Goal: Find specific page/section: Find specific page/section

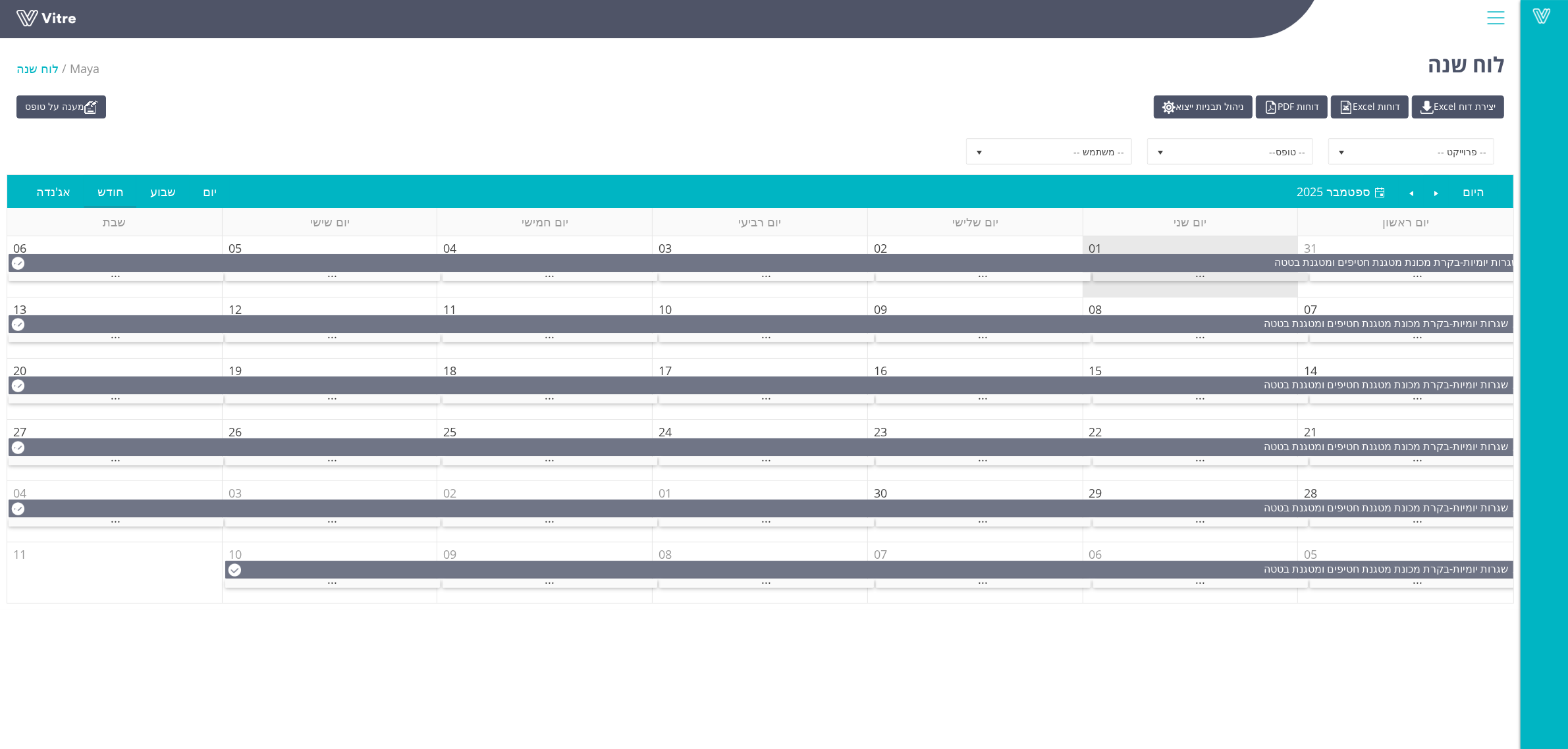
click at [1212, 277] on div "..." at bounding box center [1200, 277] width 214 height 9
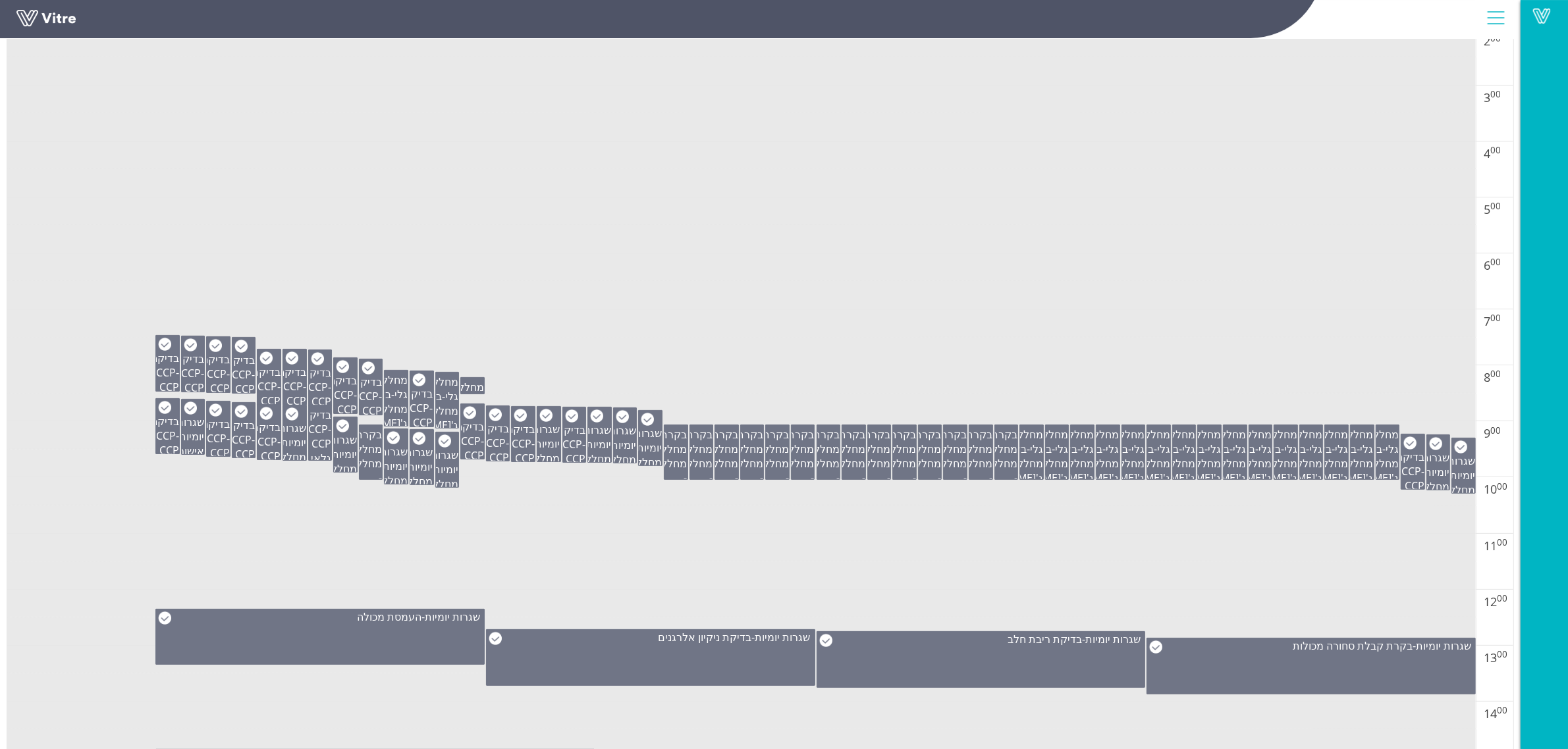
scroll to position [494, 0]
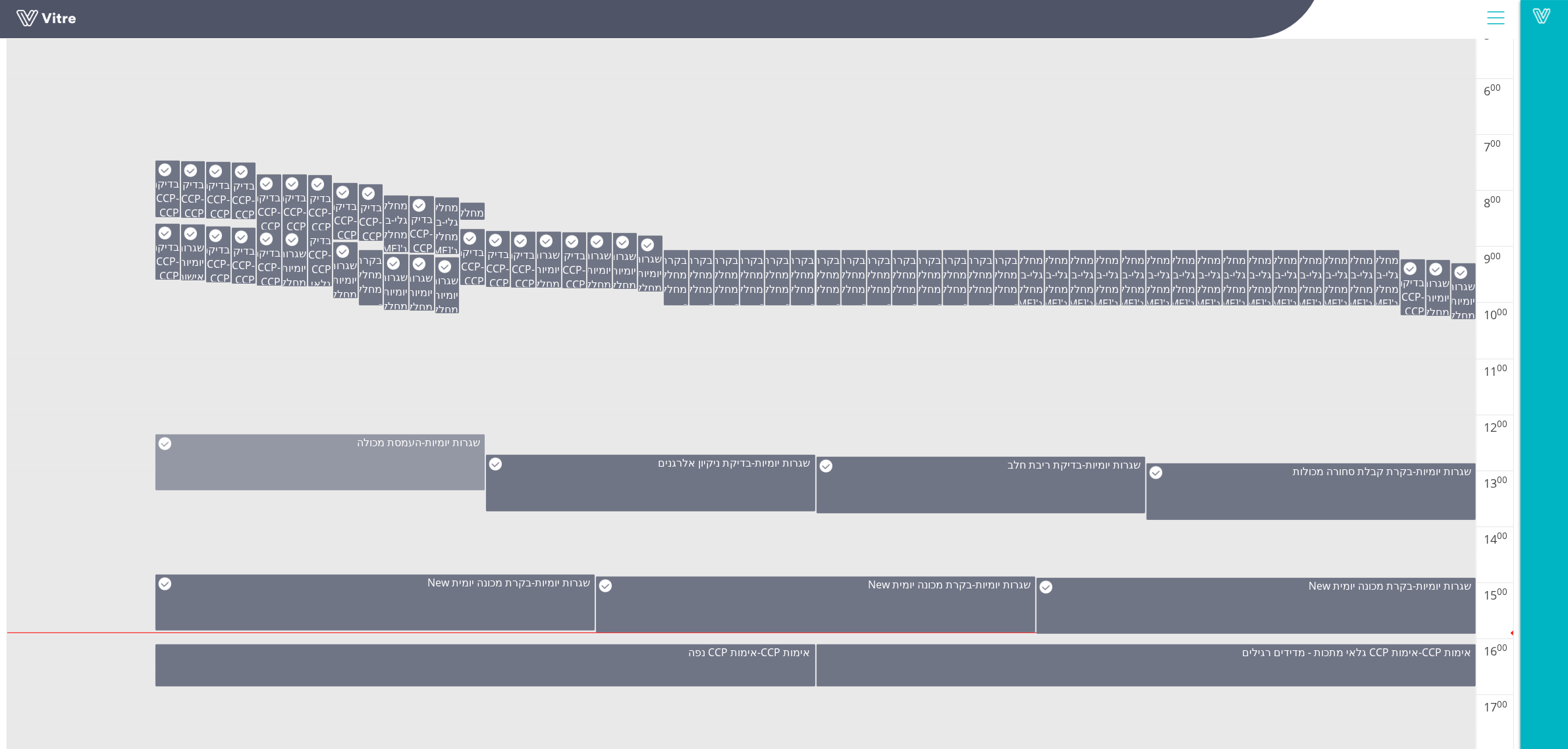
click at [439, 468] on div "שגרות יומיות - העמסת מכולה" at bounding box center [320, 462] width 329 height 56
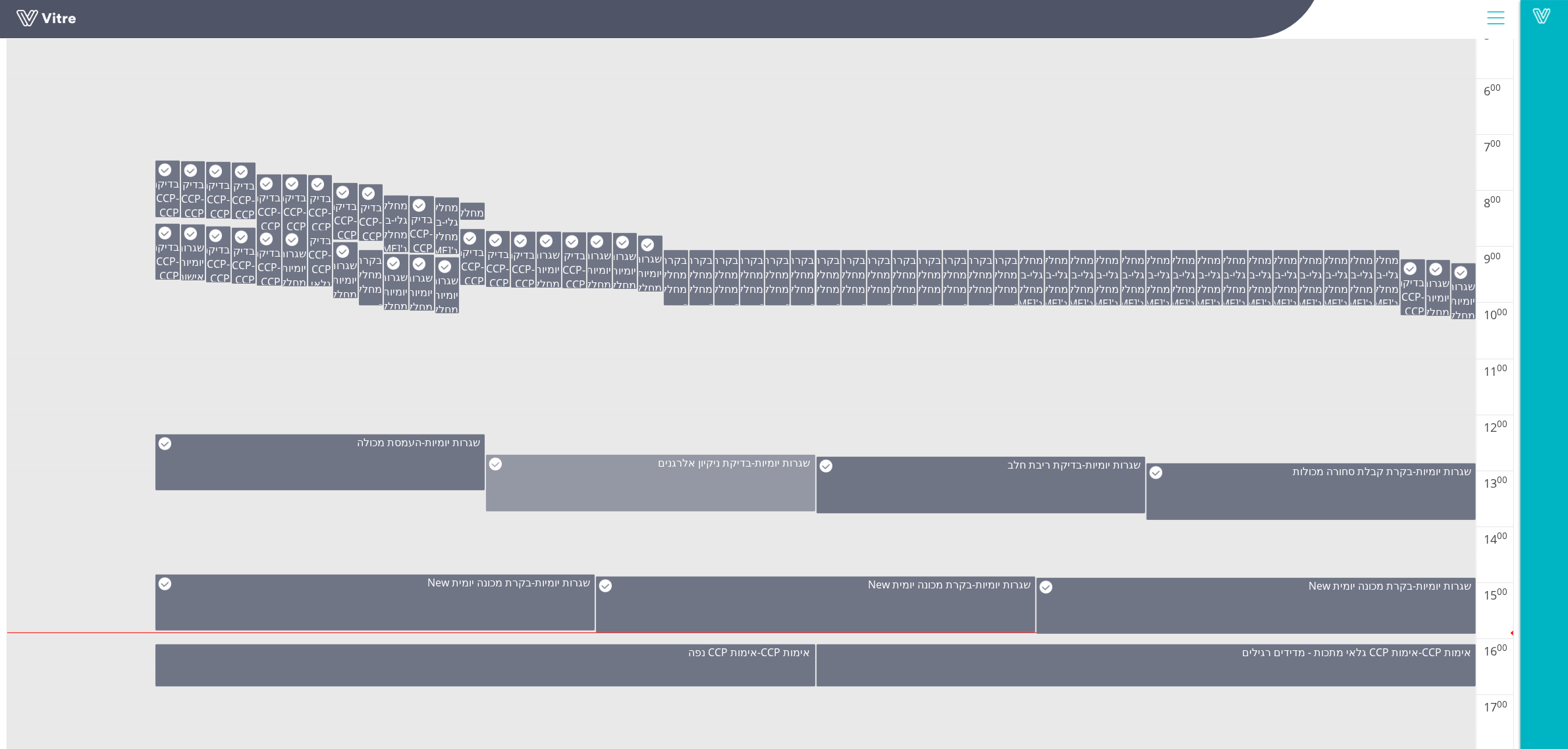
click at [721, 494] on div "שגרות יומיות - בדיקת ניקיון אלרגנים" at bounding box center [651, 483] width 329 height 57
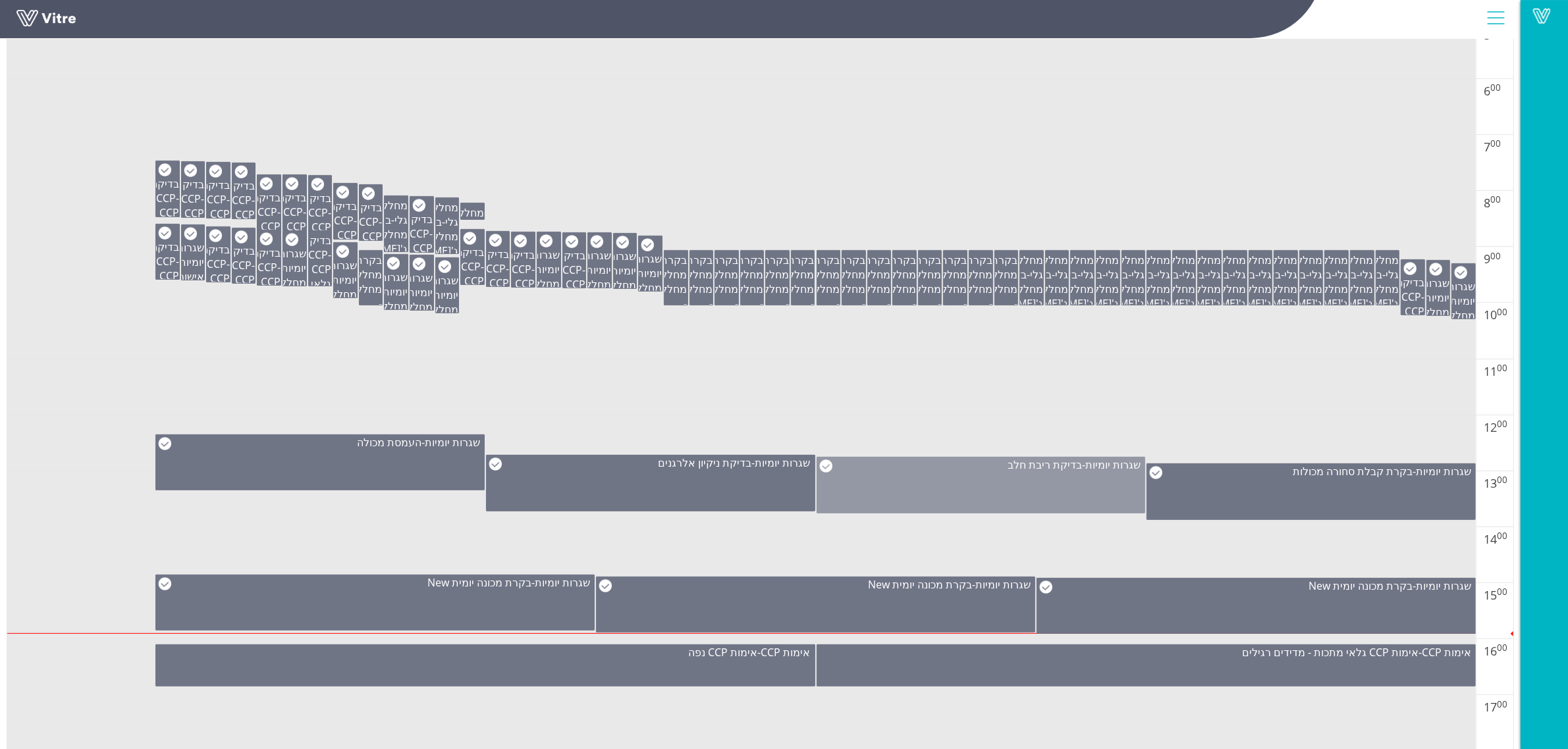
click at [937, 500] on div "שגרות יומיות - בדיקת ריבת חלב" at bounding box center [981, 485] width 329 height 57
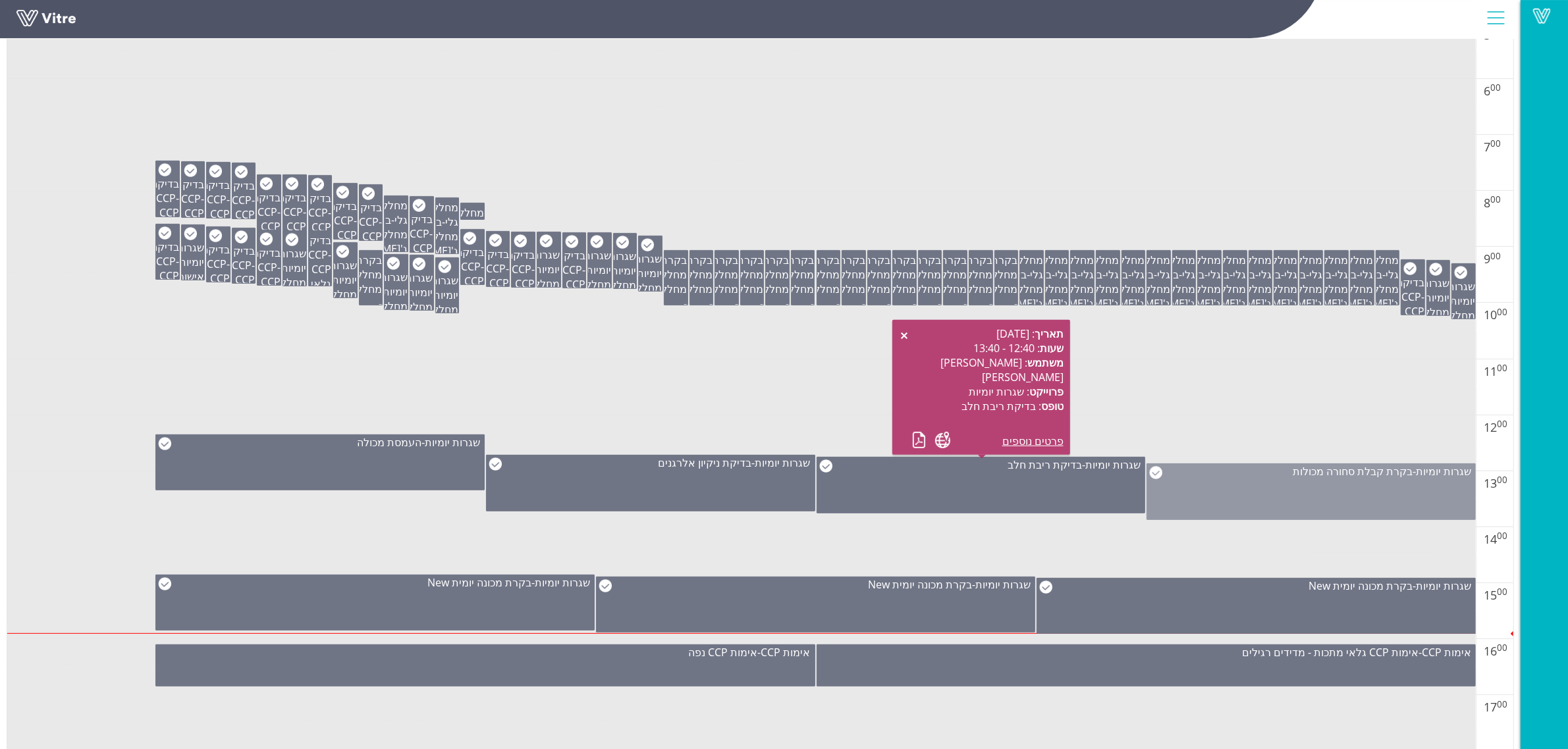
click at [1259, 495] on div "שגרות יומיות - בקרת קבלת סחורה מכולות" at bounding box center [1311, 491] width 329 height 57
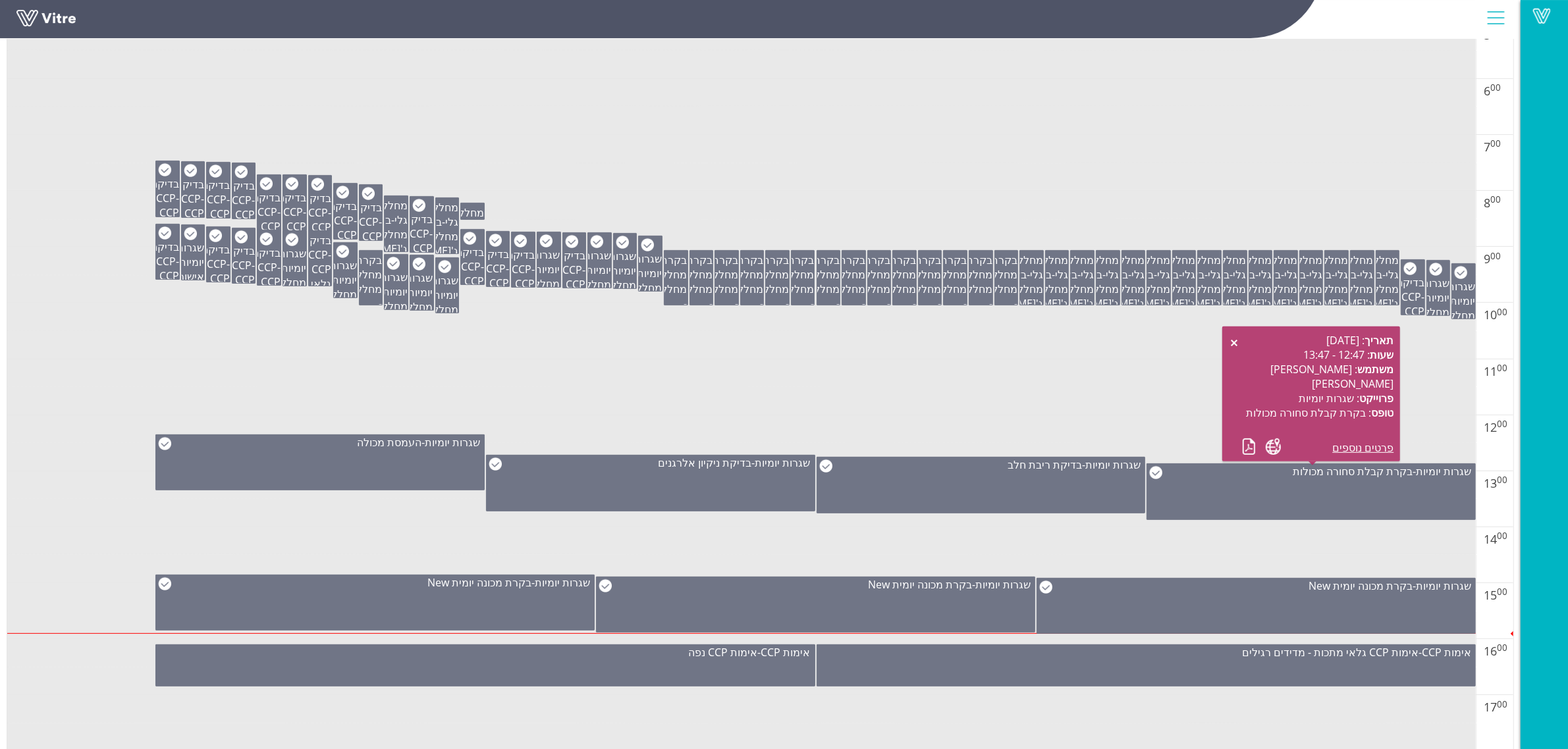
click at [942, 400] on td at bounding box center [741, 401] width 1468 height 29
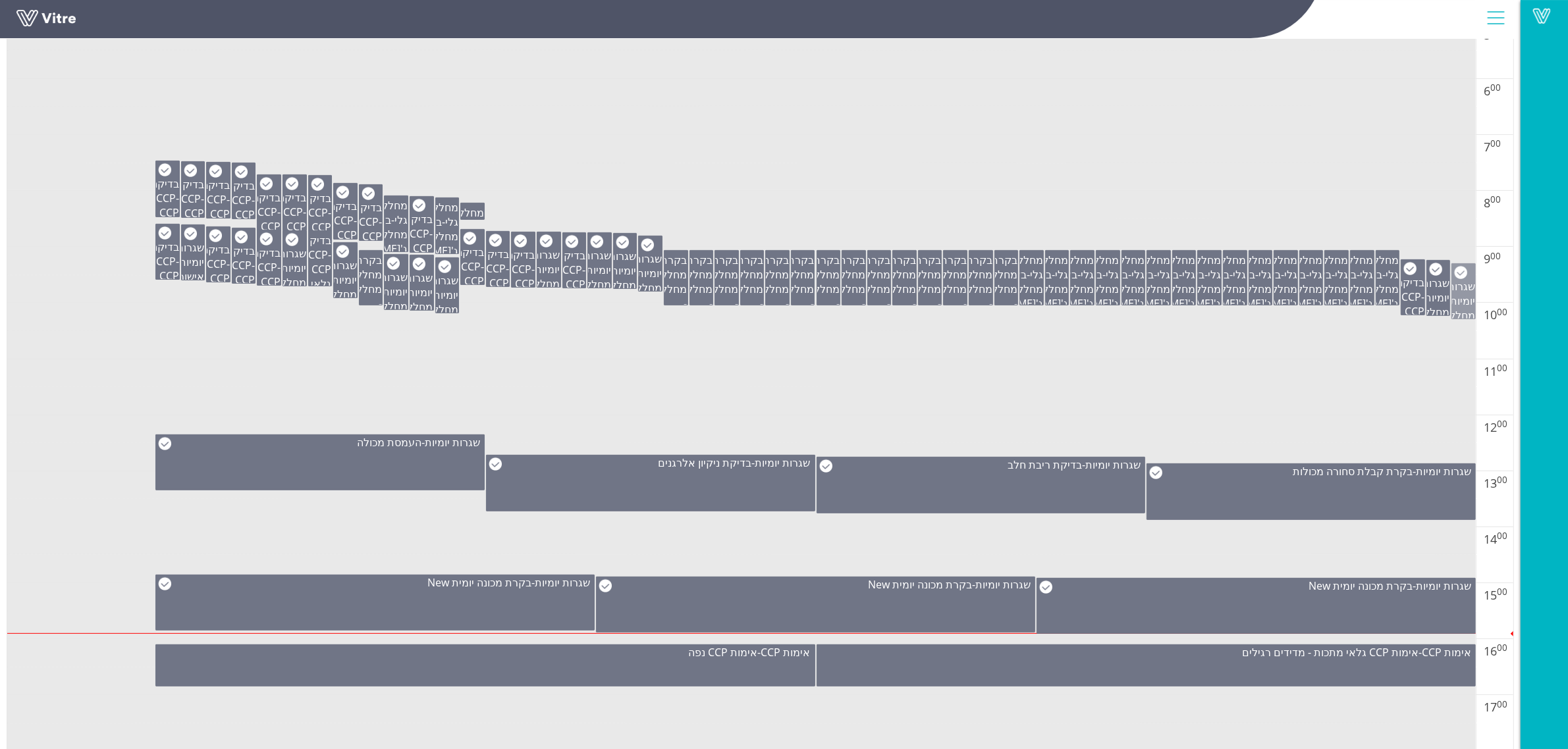
click at [1472, 312] on div "שגרות יומיות - בקרת מחלקה יומית New" at bounding box center [1463, 308] width 23 height 87
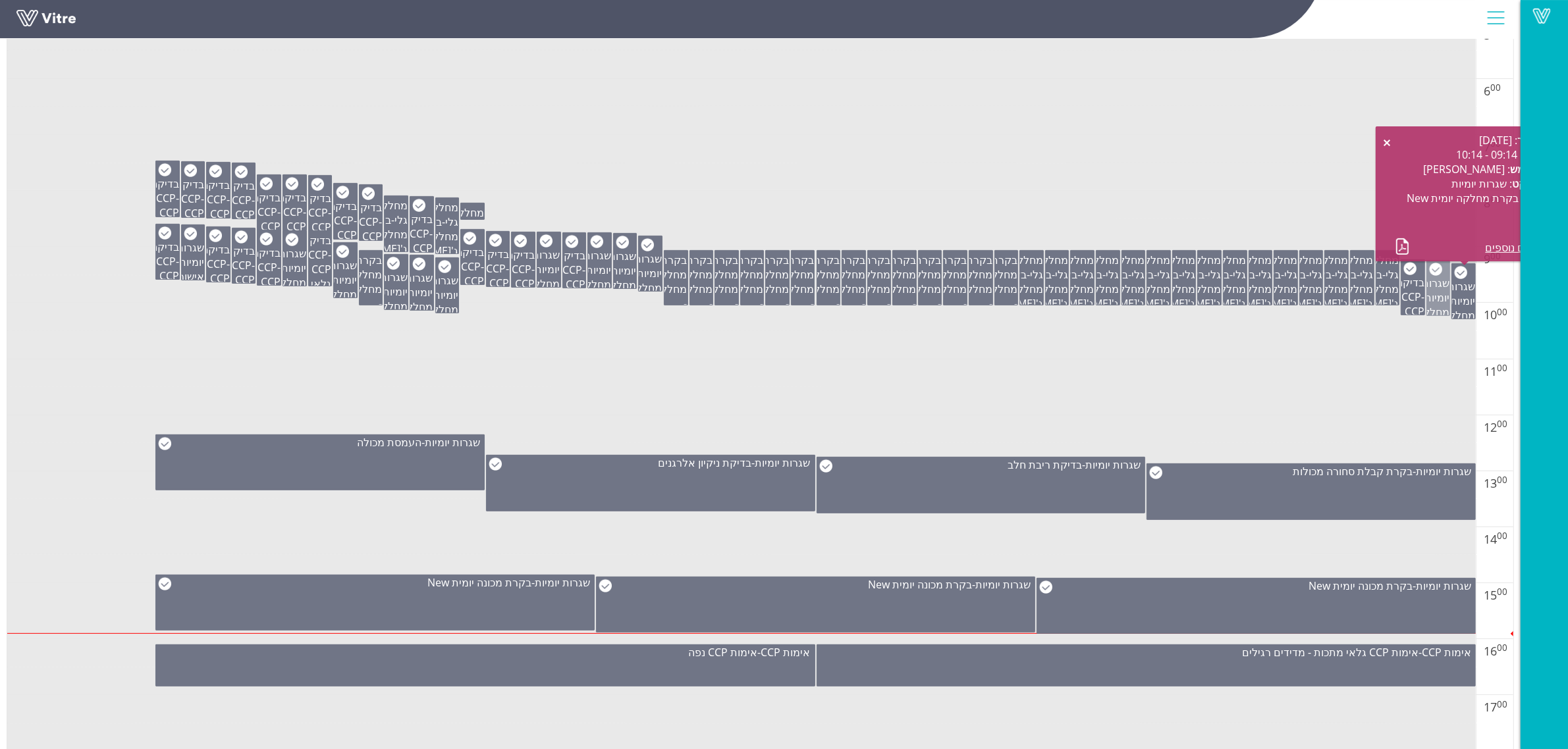
click at [1446, 301] on span "שגרות יומיות" at bounding box center [1435, 290] width 28 height 29
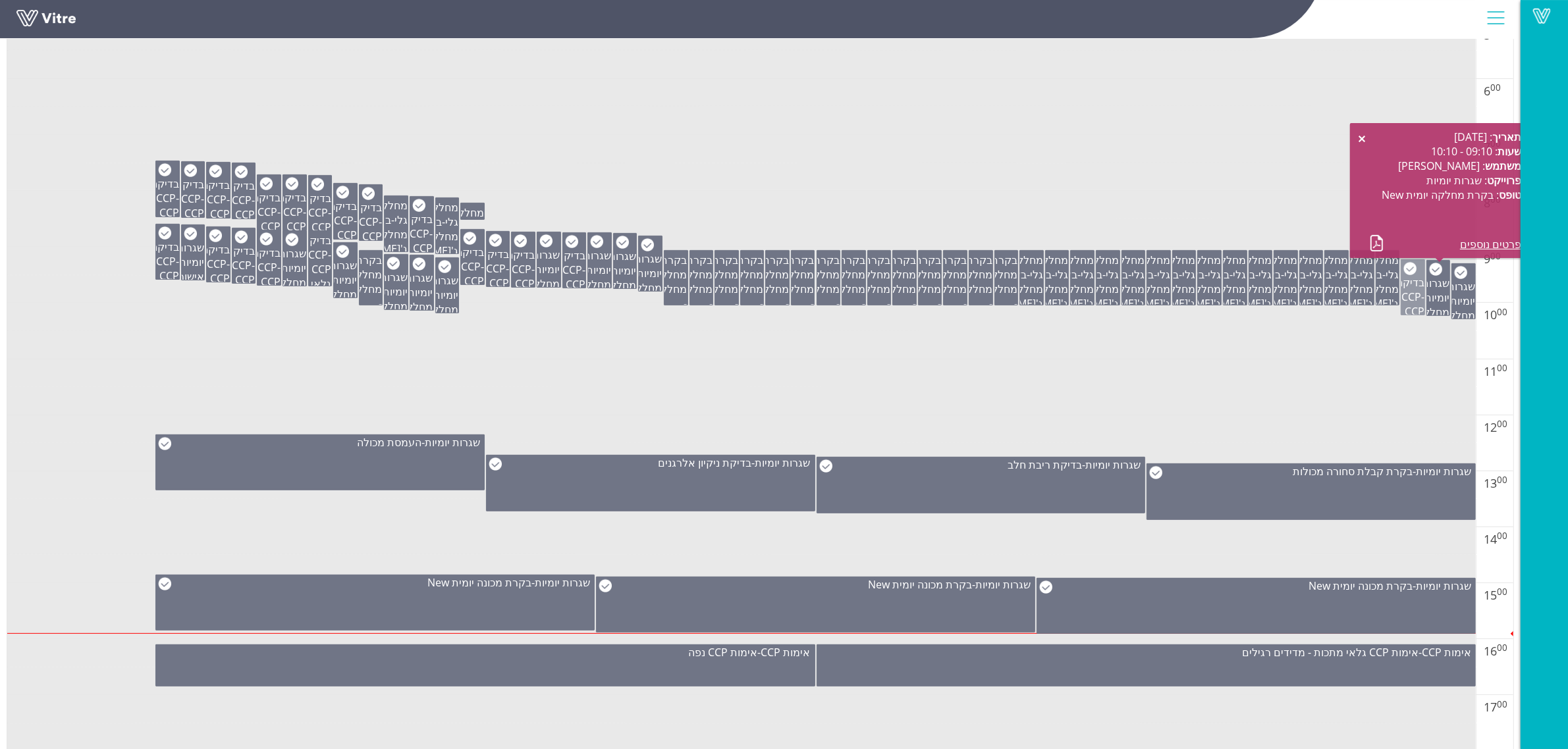
click at [1413, 298] on span "בדיקה CCP" at bounding box center [1409, 289] width 29 height 29
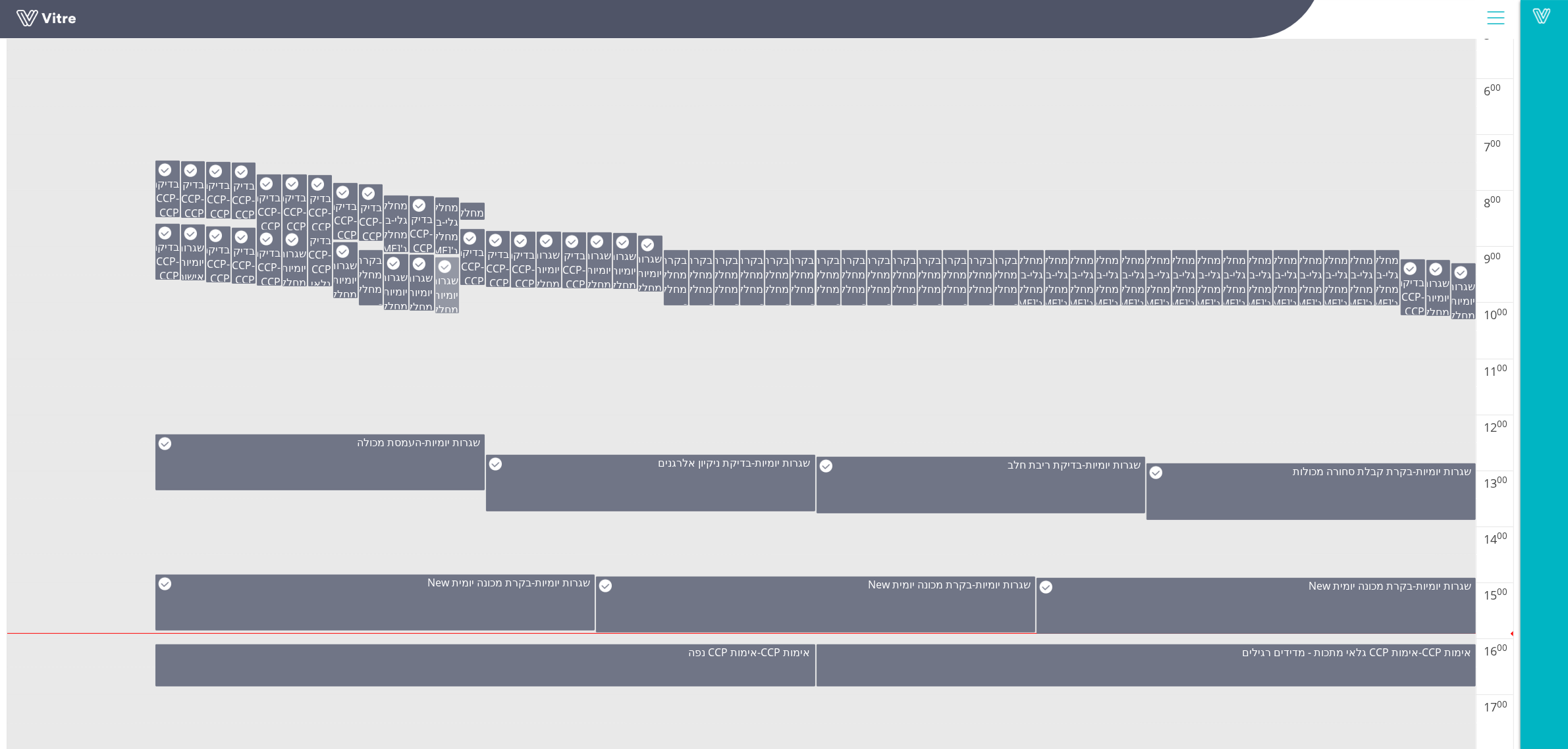
click at [447, 285] on span "שגרות יומיות" at bounding box center [444, 287] width 28 height 29
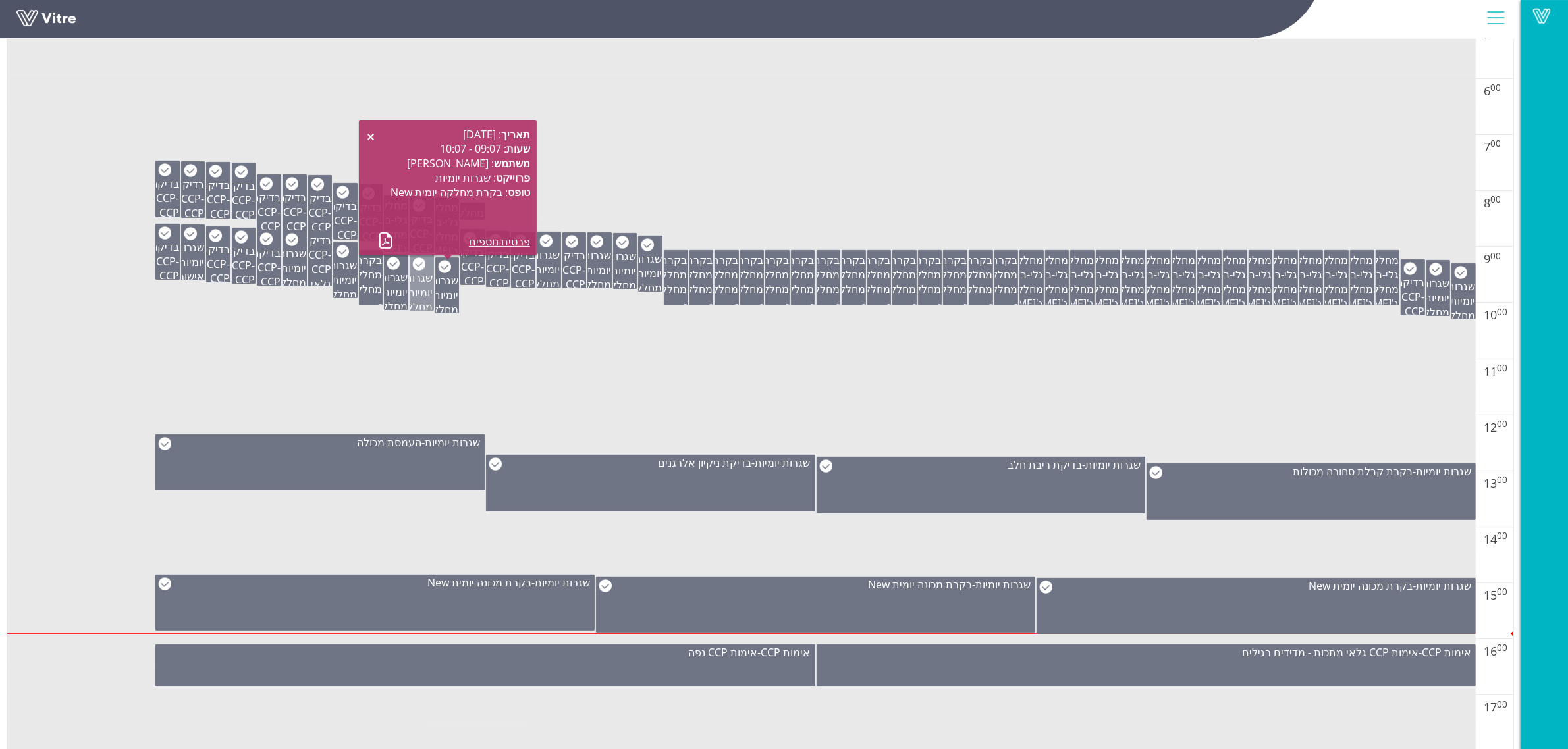
click at [417, 285] on span "שגרות יומיות" at bounding box center [420, 285] width 28 height 29
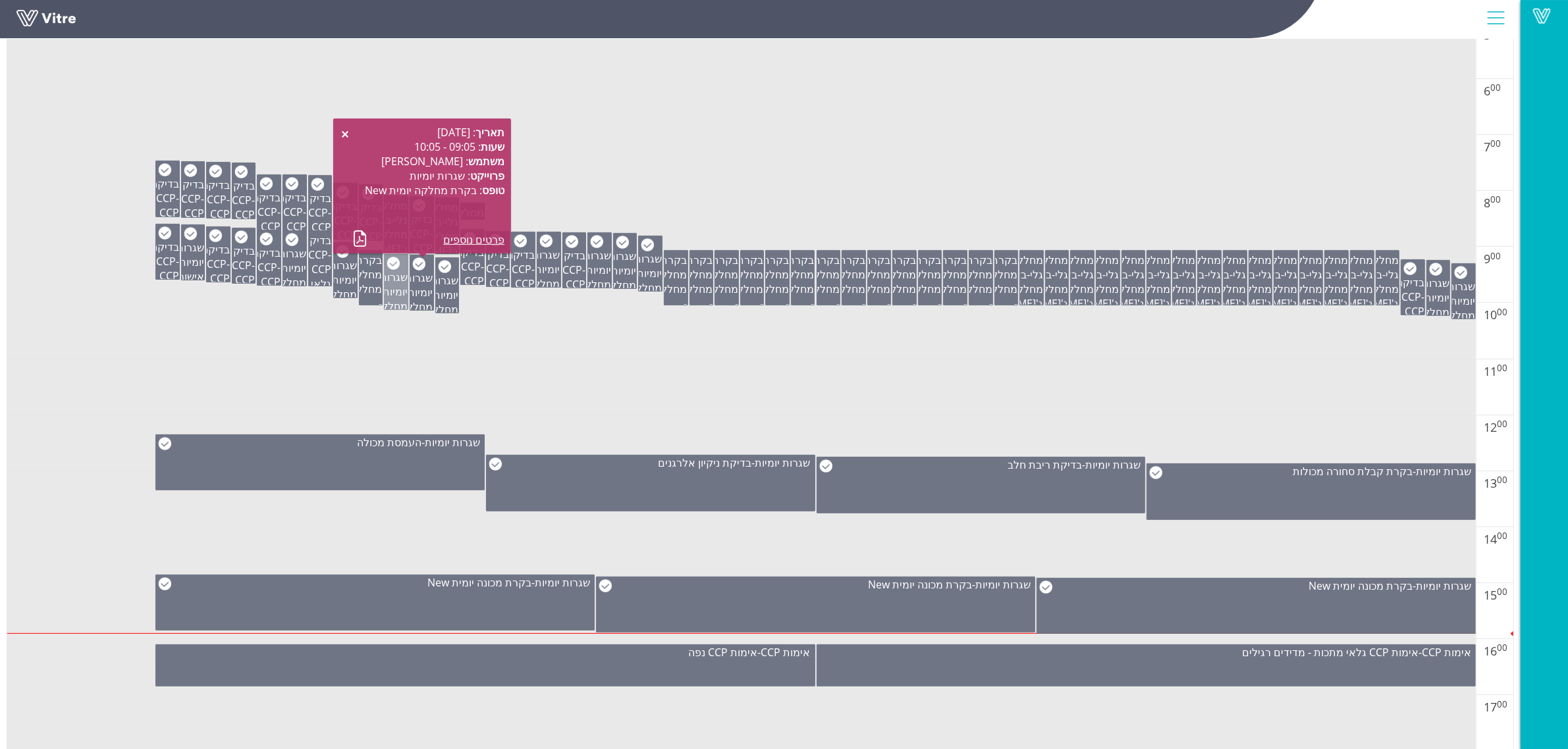
click at [393, 291] on span "שגרות יומיות" at bounding box center [394, 284] width 28 height 29
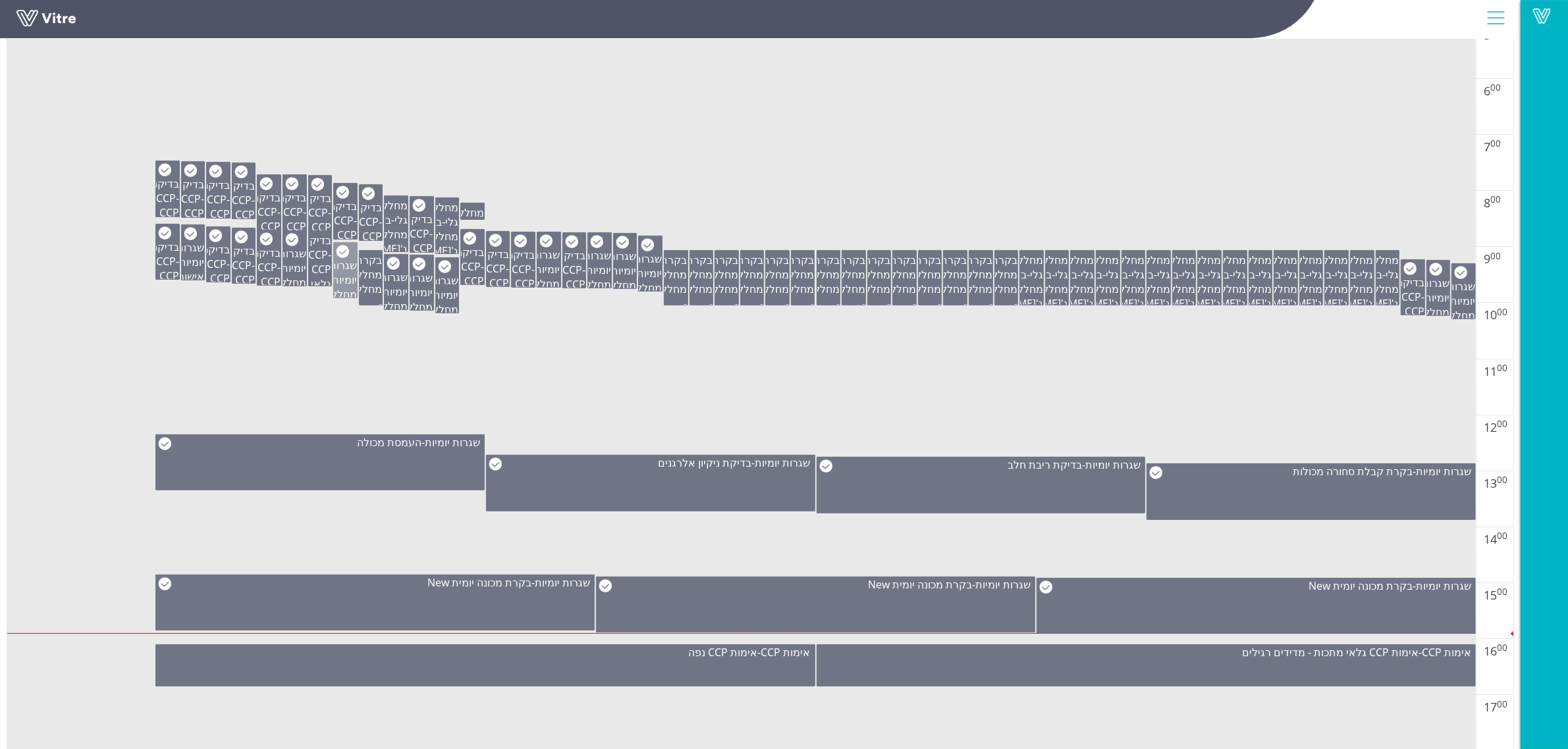
click at [352, 281] on span "שגרות יומיות" at bounding box center [343, 272] width 28 height 29
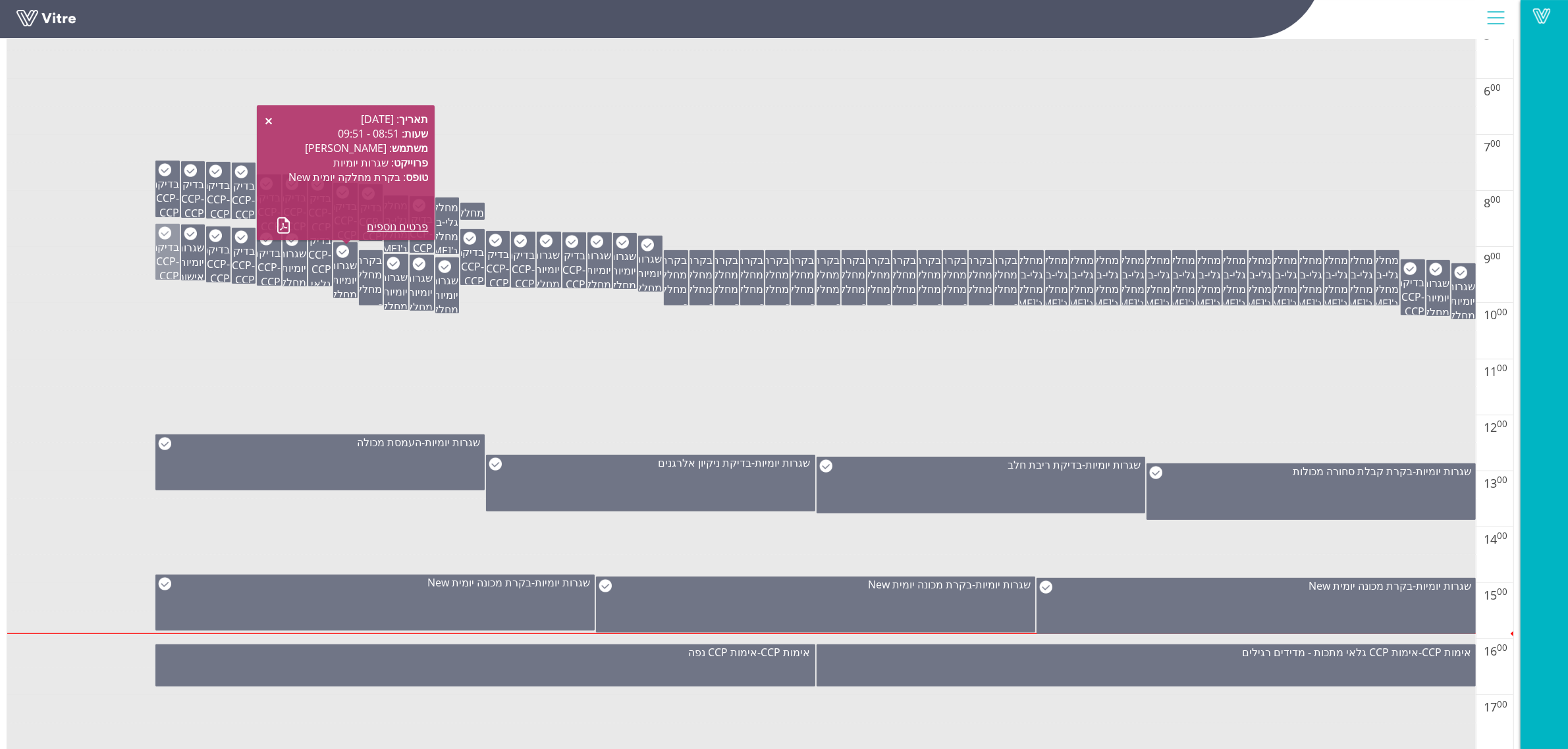
click at [173, 261] on span "בדיקה CCP" at bounding box center [165, 254] width 29 height 29
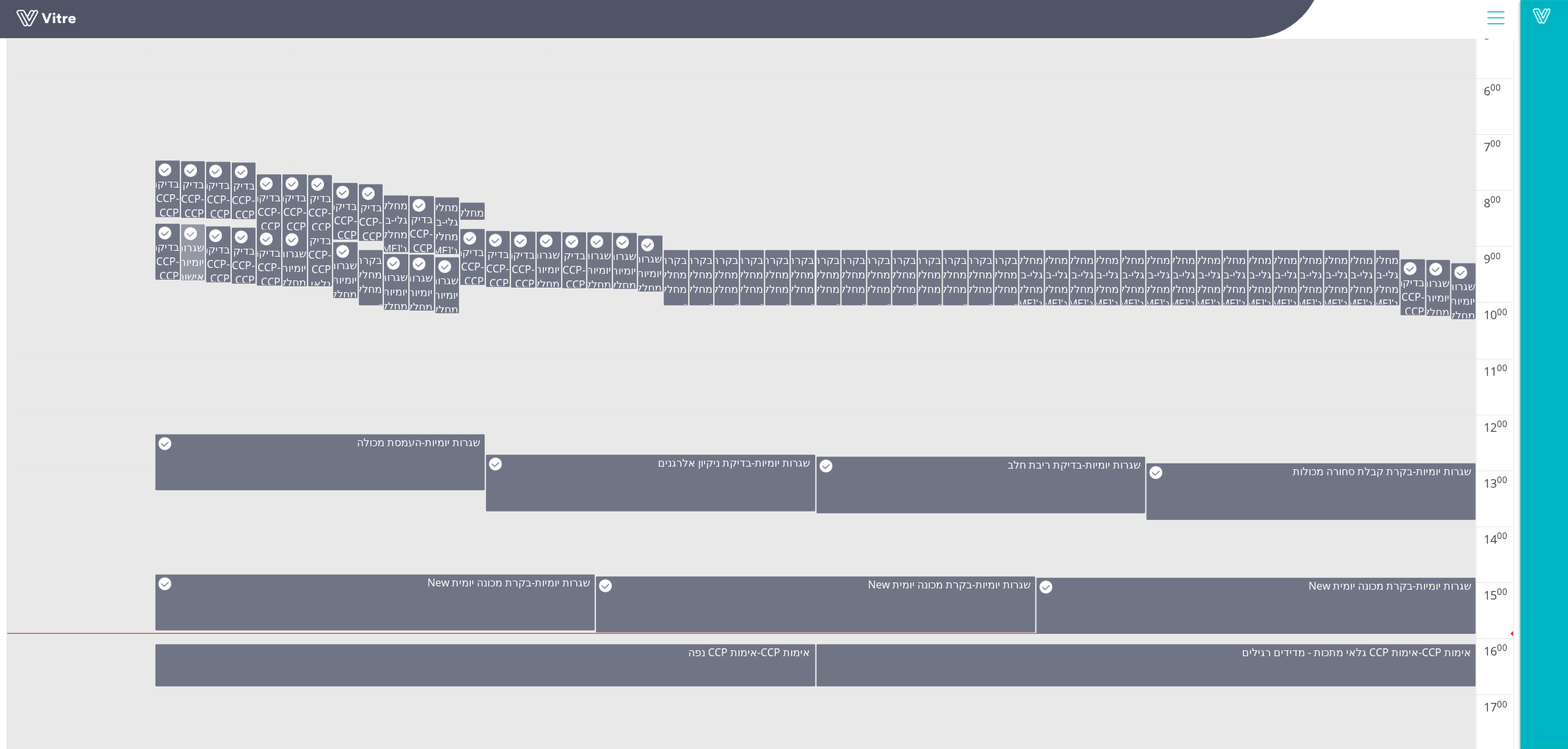
click at [186, 261] on span "שגרות יומיות" at bounding box center [190, 254] width 28 height 29
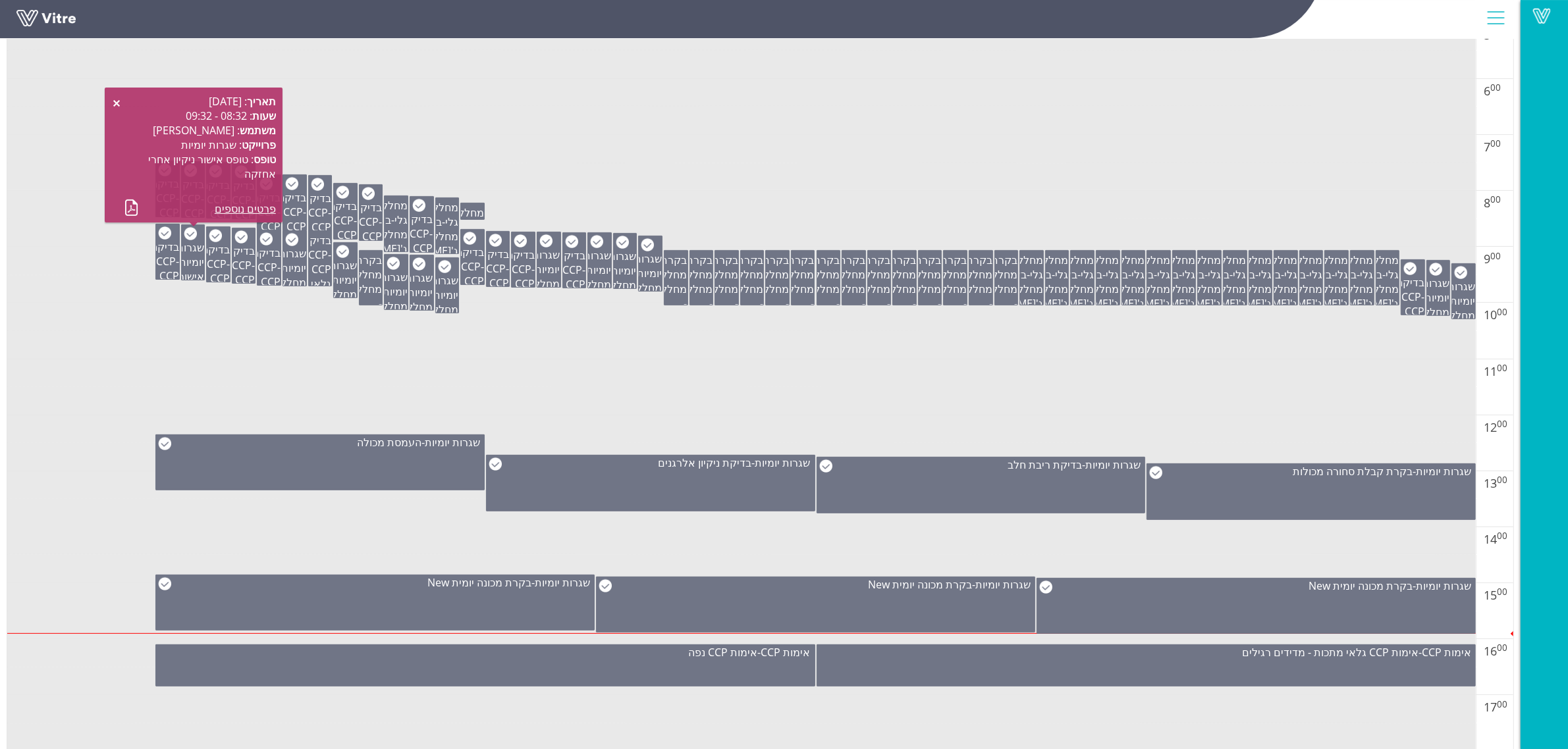
click at [407, 359] on td at bounding box center [741, 345] width 1468 height 29
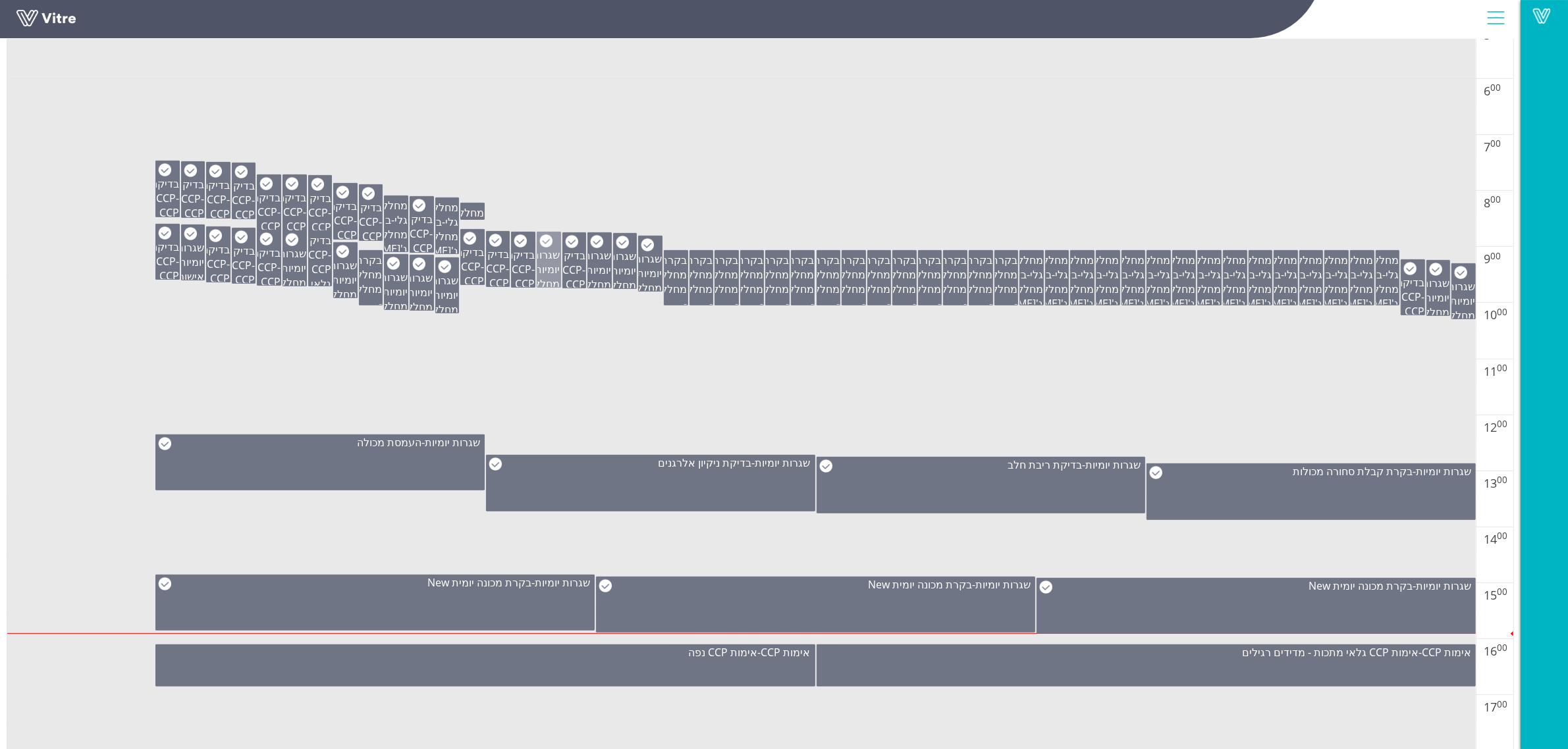
click at [547, 274] on span "שגרות יומיות" at bounding box center [546, 262] width 28 height 29
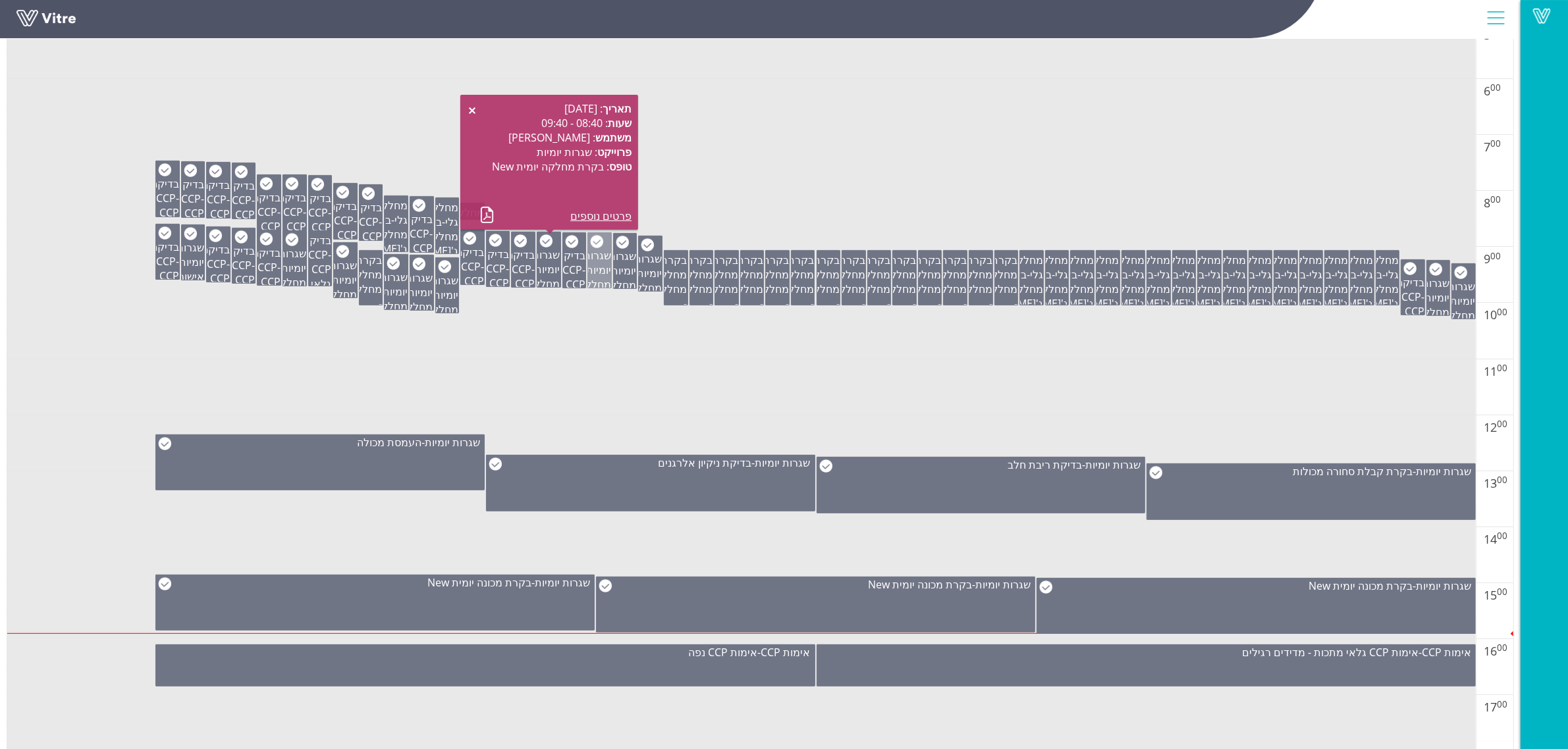
click at [608, 272] on span "שגרות יומיות" at bounding box center [597, 262] width 28 height 29
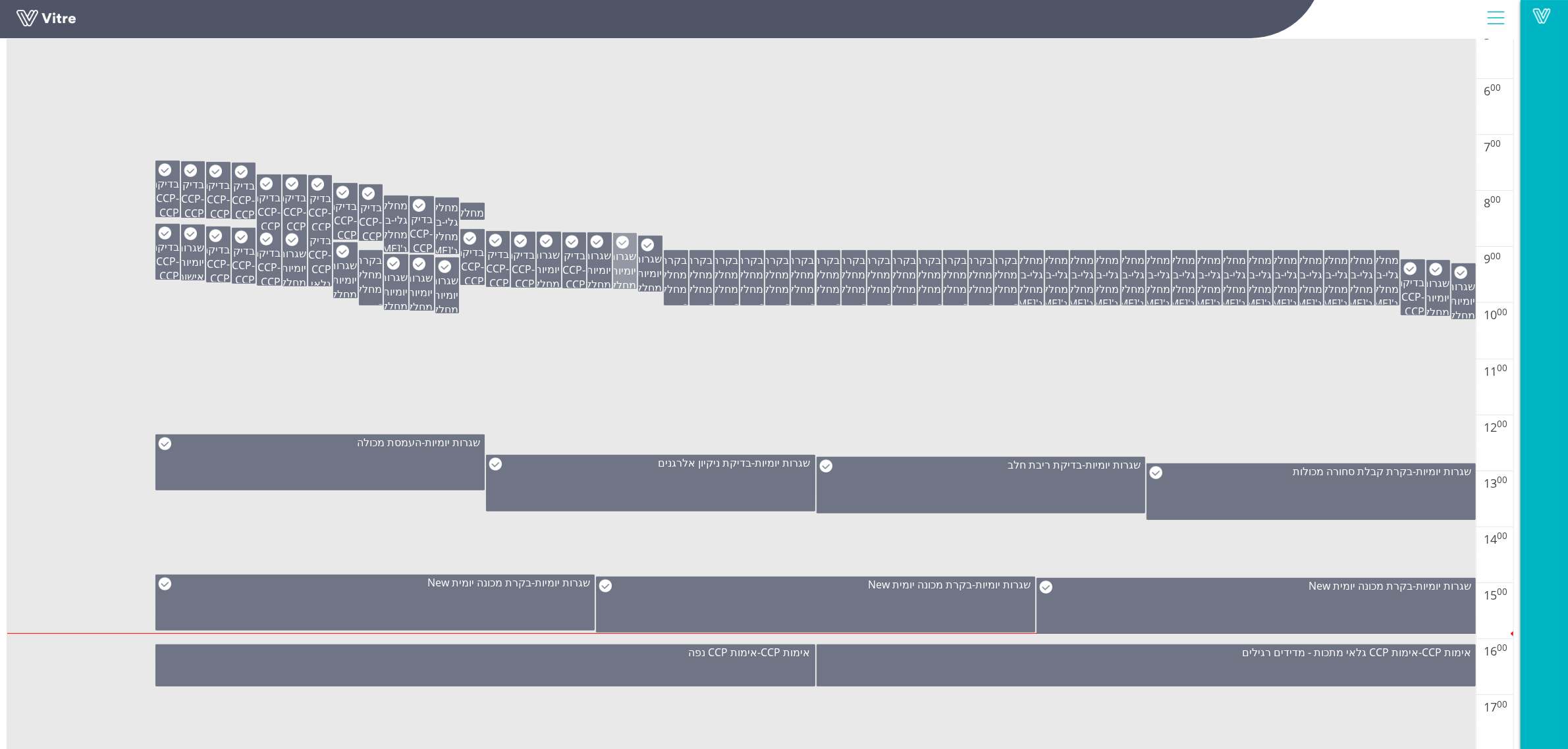
click at [616, 271] on span "שגרות יומיות" at bounding box center [622, 263] width 28 height 29
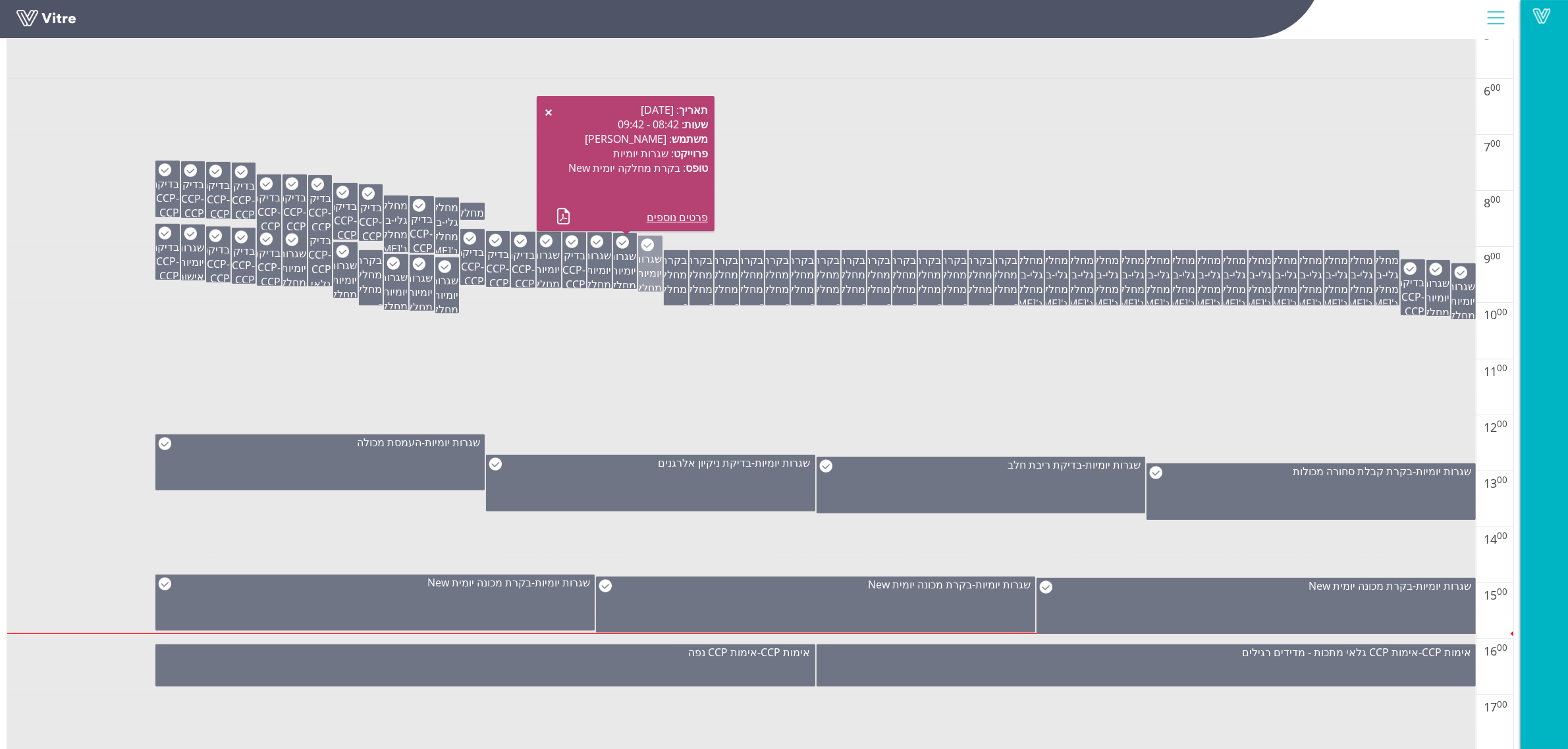
click at [643, 272] on span "שגרות יומיות" at bounding box center [648, 266] width 28 height 29
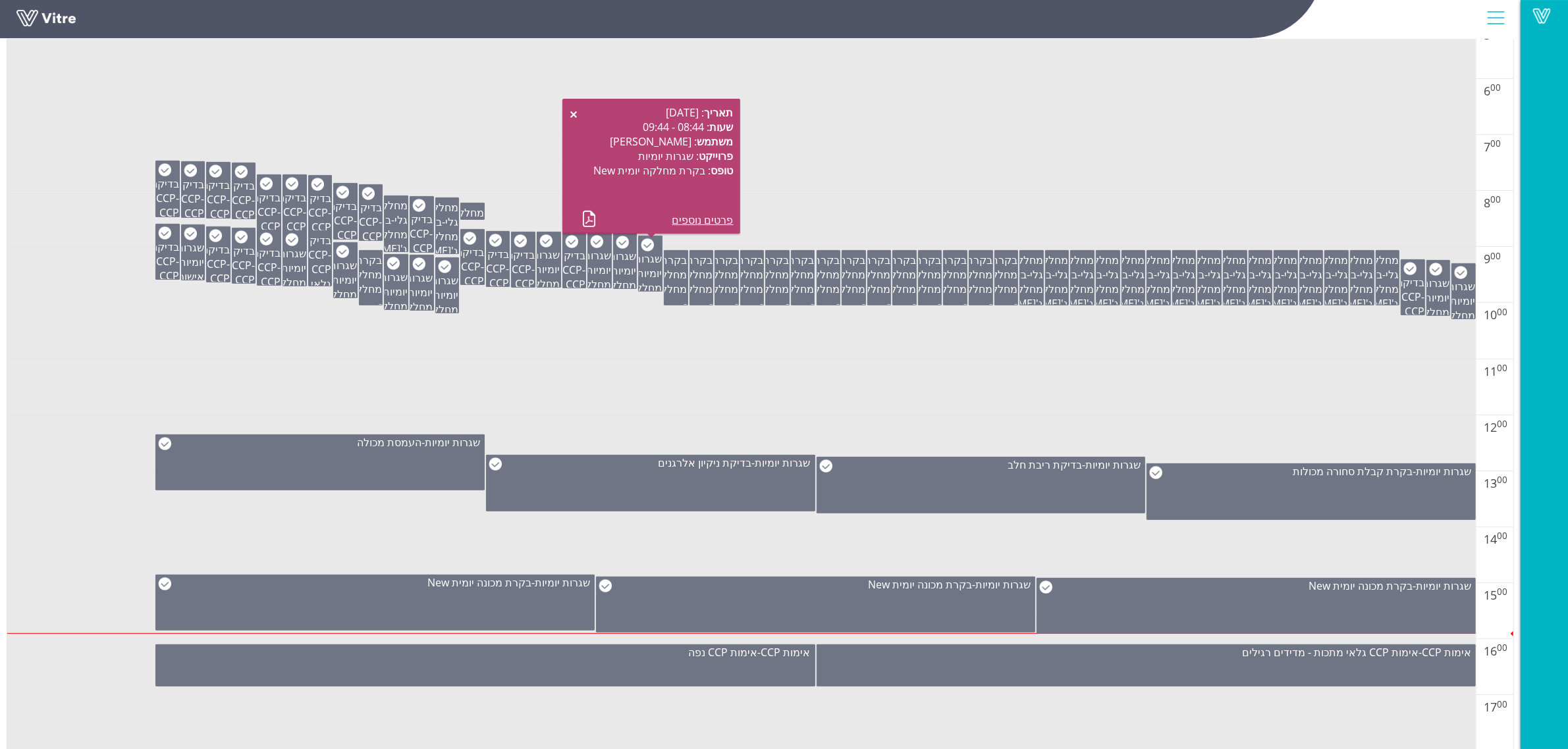
click at [798, 328] on td at bounding box center [741, 316] width 1468 height 29
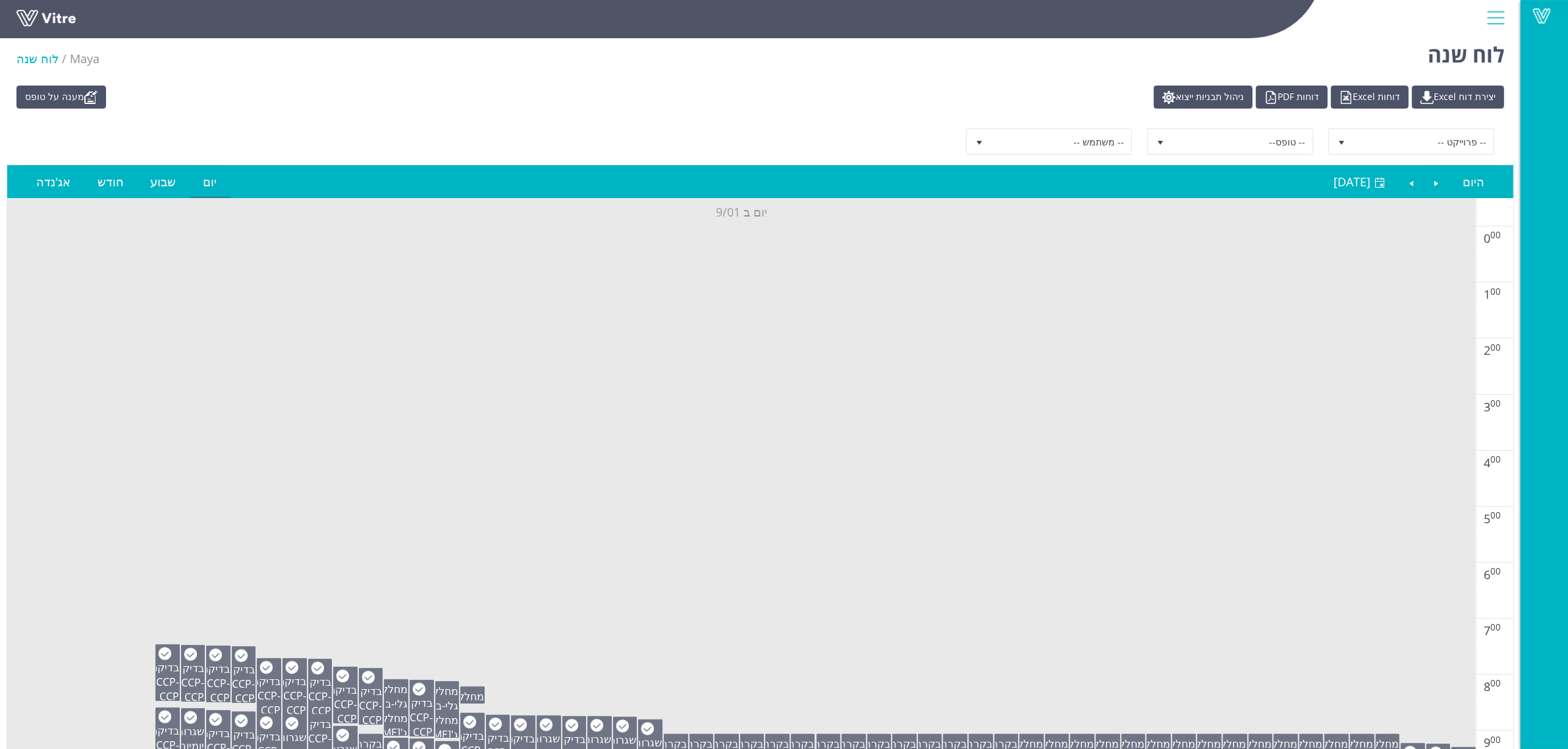
scroll to position [0, 0]
